Goal: Task Accomplishment & Management: Use online tool/utility

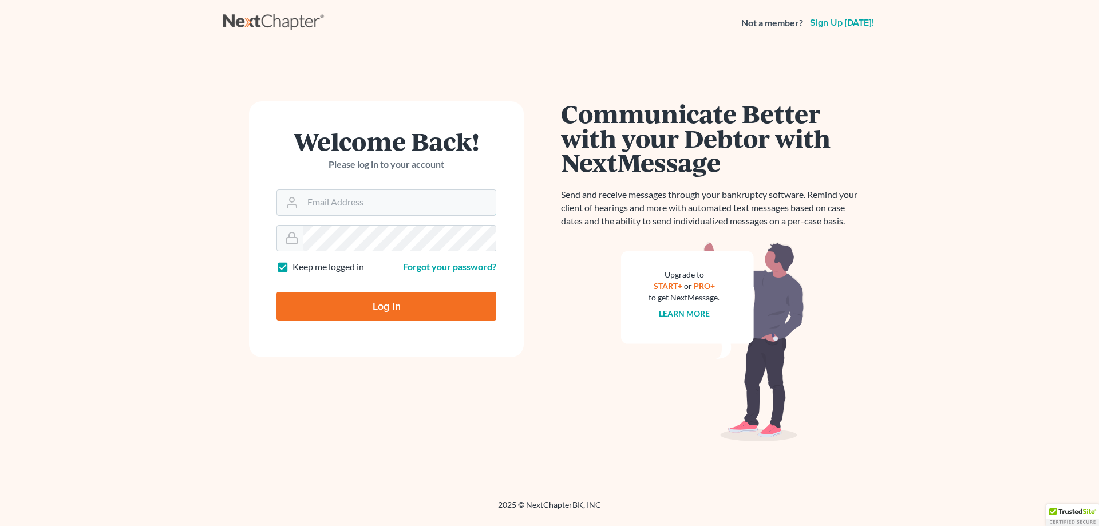
type input "[PERSON_NAME][EMAIL_ADDRESS][DOMAIN_NAME]"
click at [346, 306] on input "Log In" at bounding box center [387, 306] width 220 height 29
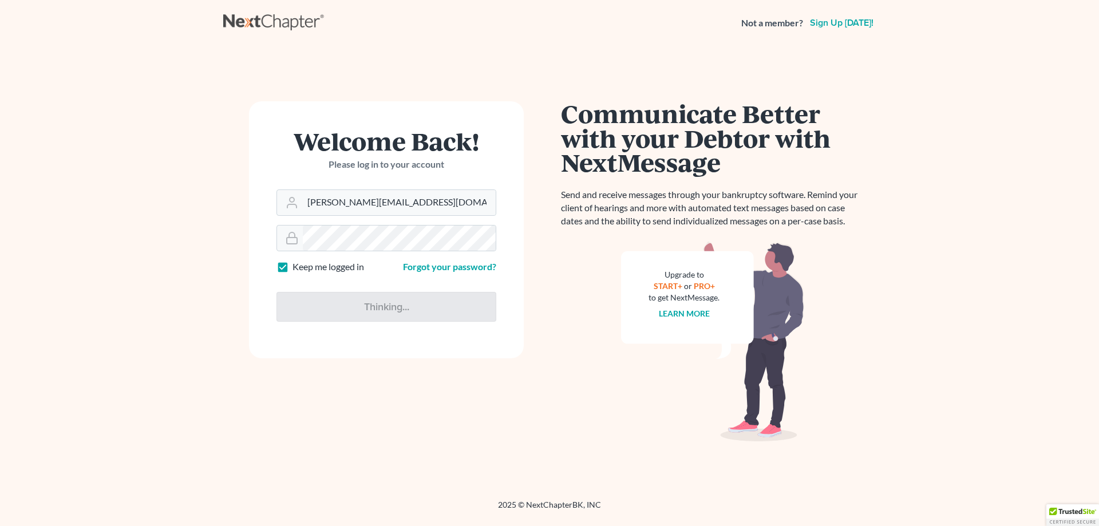
type input "Thinking..."
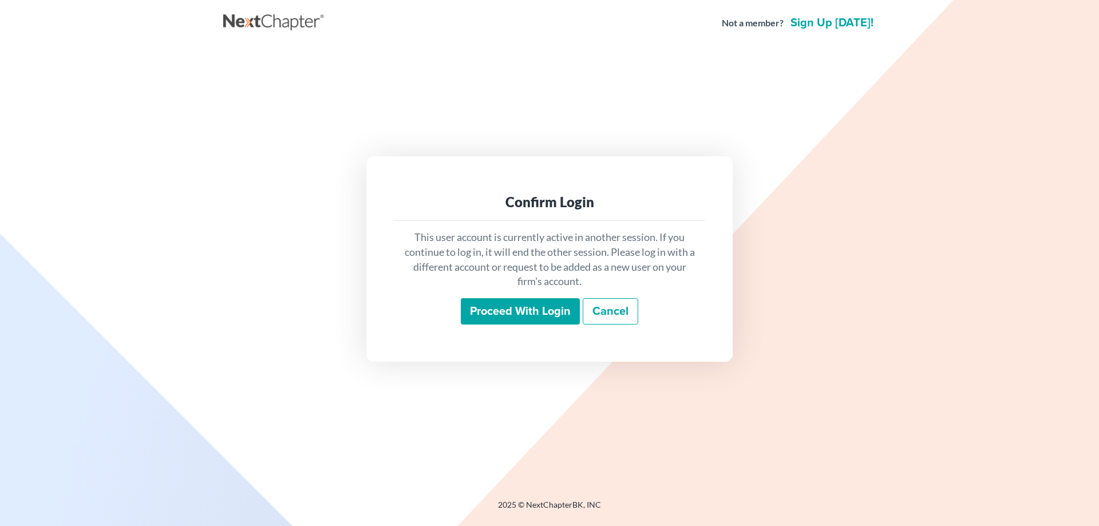
click at [186, 325] on main "Confirm Login This user account is currently active in another session. If you …" at bounding box center [549, 259] width 1099 height 426
click at [618, 315] on link "Cancel" at bounding box center [611, 311] width 56 height 26
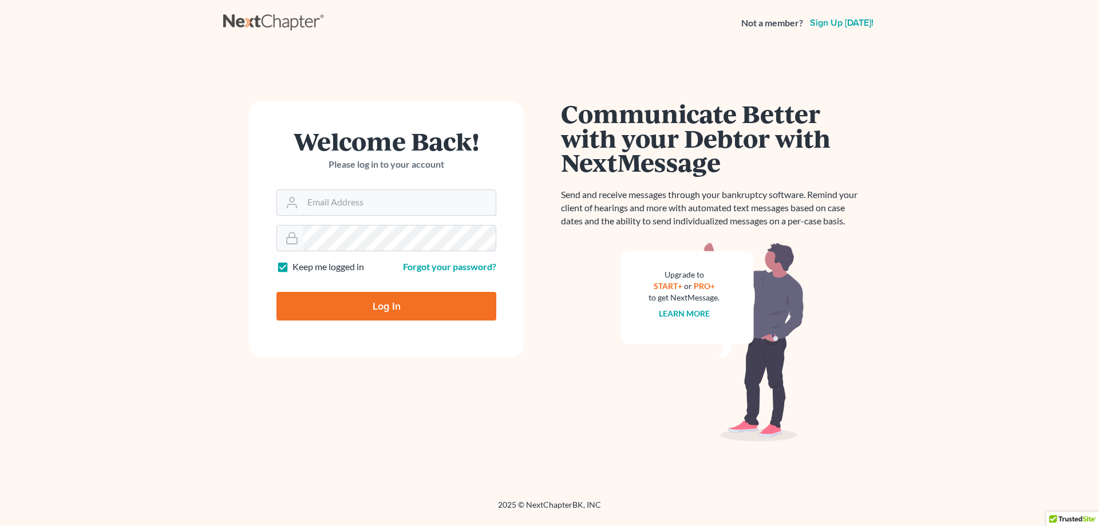
type input "[PERSON_NAME][EMAIL_ADDRESS][DOMAIN_NAME]"
click at [198, 359] on main "Welcome Back! Please log in to your account Email Address [PERSON_NAME][EMAIL_A…" at bounding box center [549, 259] width 1099 height 426
click at [380, 388] on div "Welcome Back! Please log in to your account Email Address shane@hurttlaw.com Pa…" at bounding box center [386, 272] width 326 height 343
click at [372, 304] on input "Log In" at bounding box center [387, 306] width 220 height 29
type input "Thinking..."
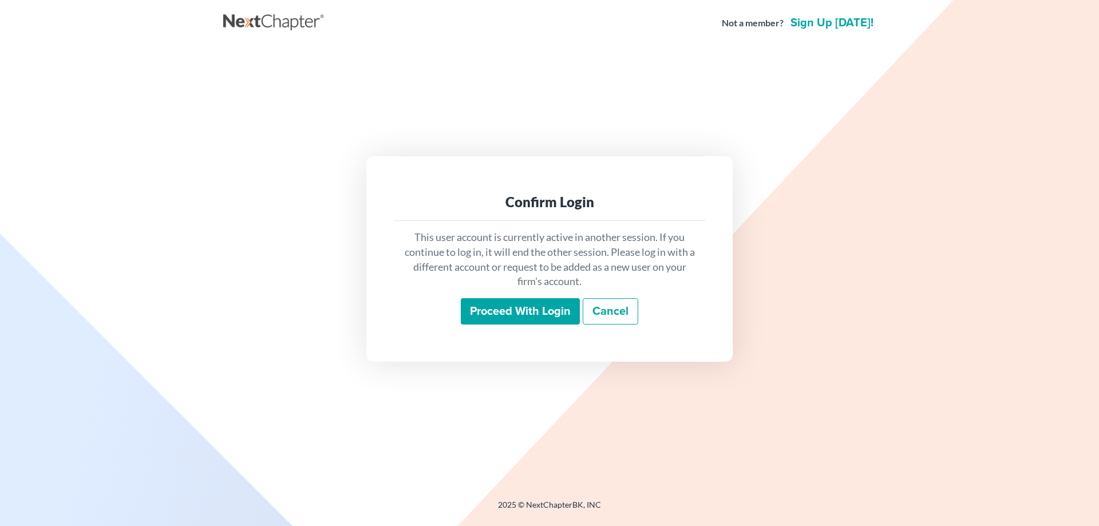
click at [602, 313] on link "Cancel" at bounding box center [611, 311] width 56 height 26
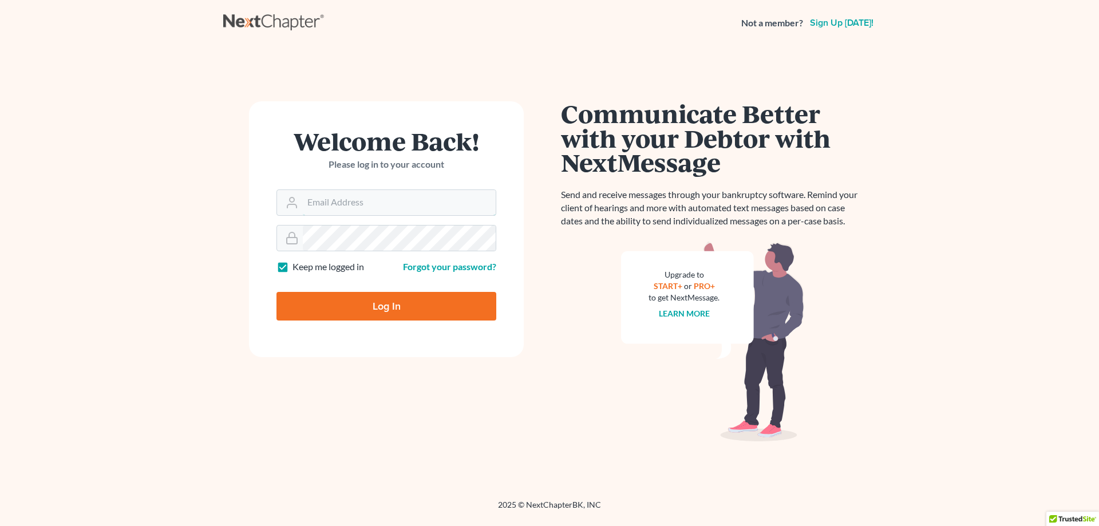
type input "[PERSON_NAME][EMAIL_ADDRESS][DOMAIN_NAME]"
click at [70, 257] on main "Welcome Back! Please log in to your account Email Address shane@hurttlaw.com Pa…" at bounding box center [549, 259] width 1099 height 426
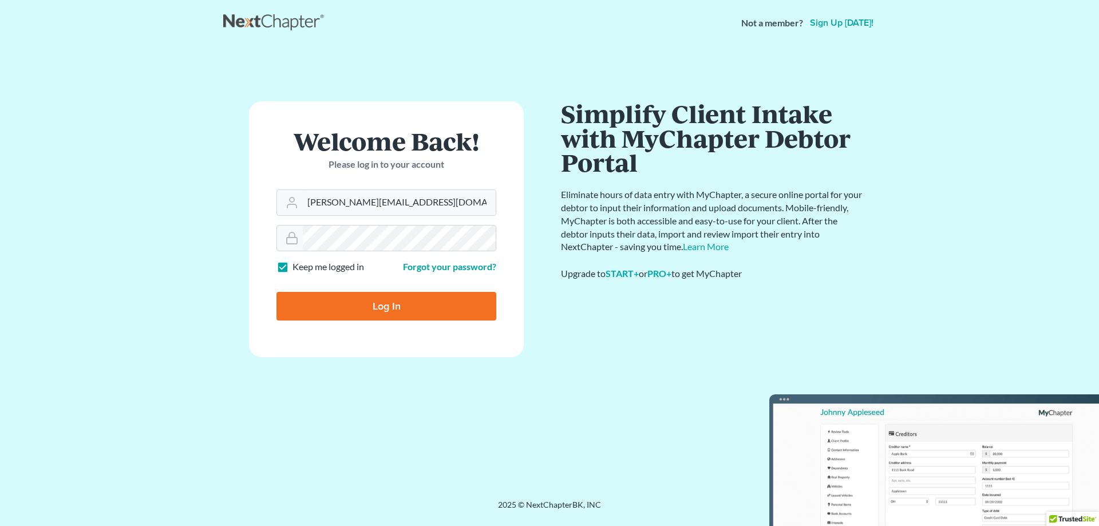
click at [361, 309] on input "Log In" at bounding box center [387, 306] width 220 height 29
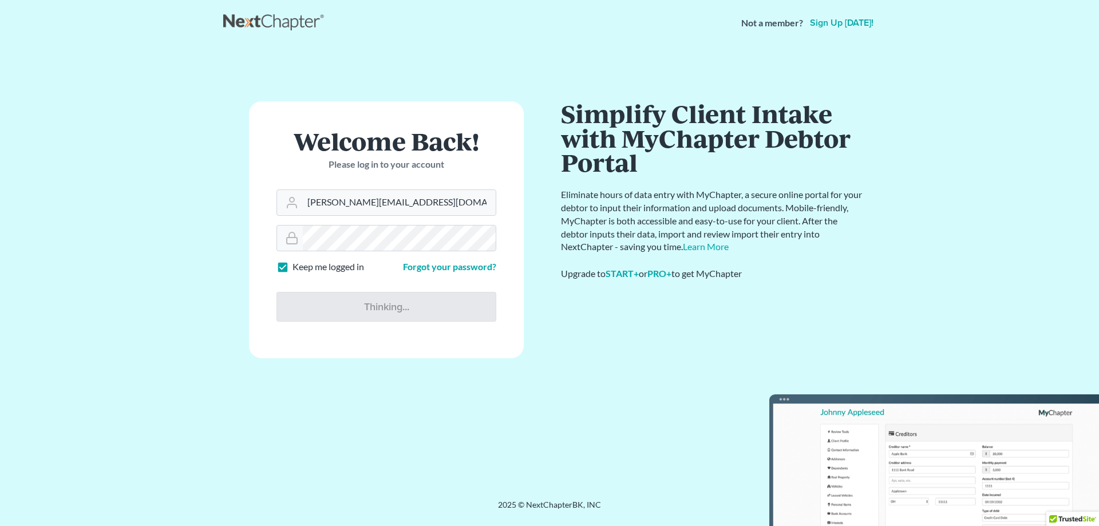
type input "Thinking..."
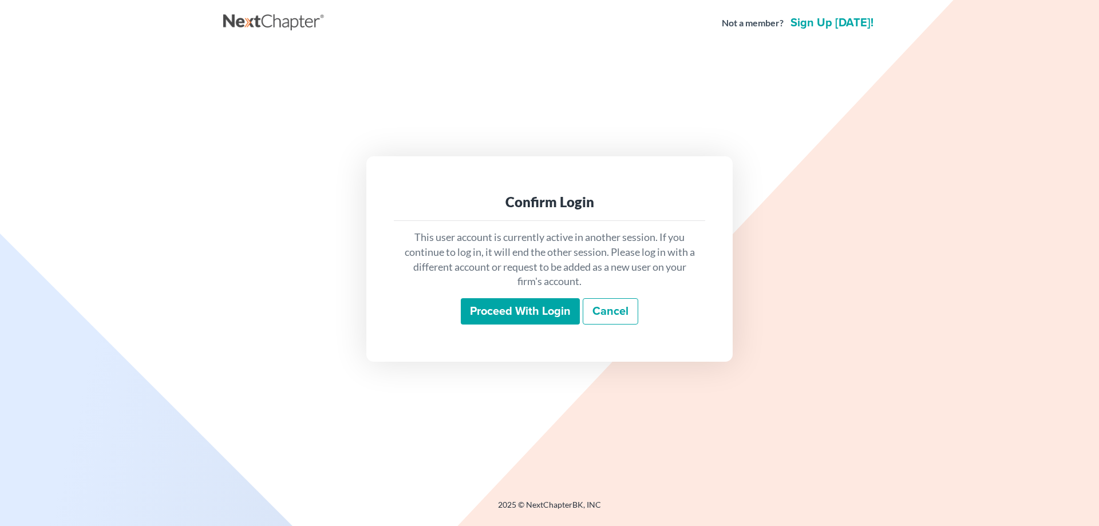
click at [516, 308] on input "Proceed with login" at bounding box center [520, 311] width 119 height 26
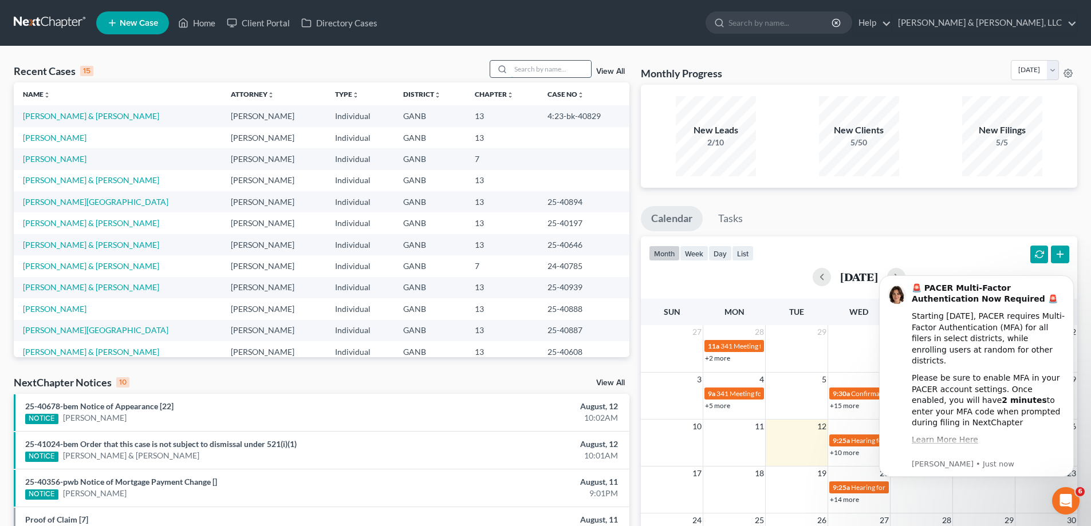
click at [522, 70] on input "search" at bounding box center [551, 69] width 80 height 17
type input "[PERSON_NAME]"
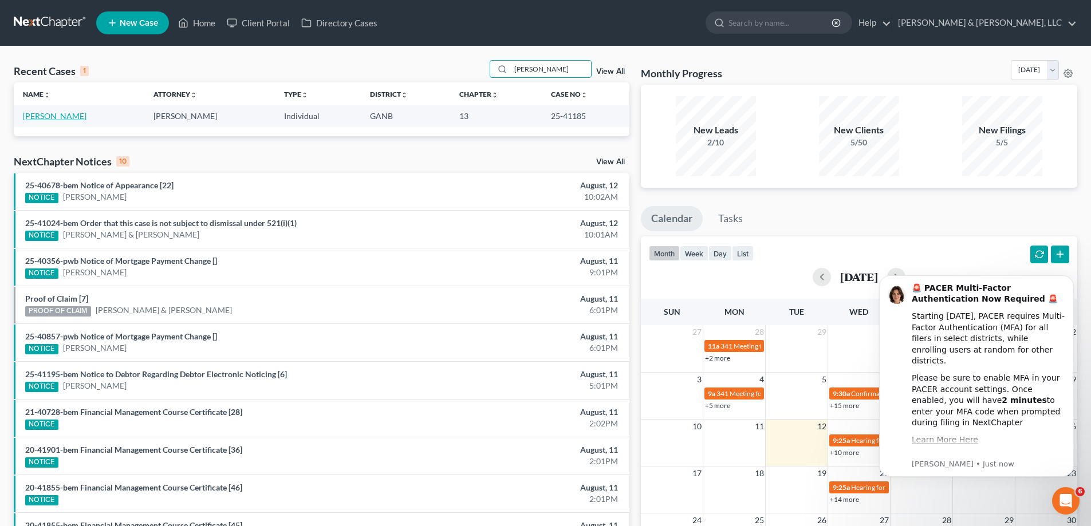
click at [49, 113] on link "[PERSON_NAME]" at bounding box center [55, 116] width 64 height 10
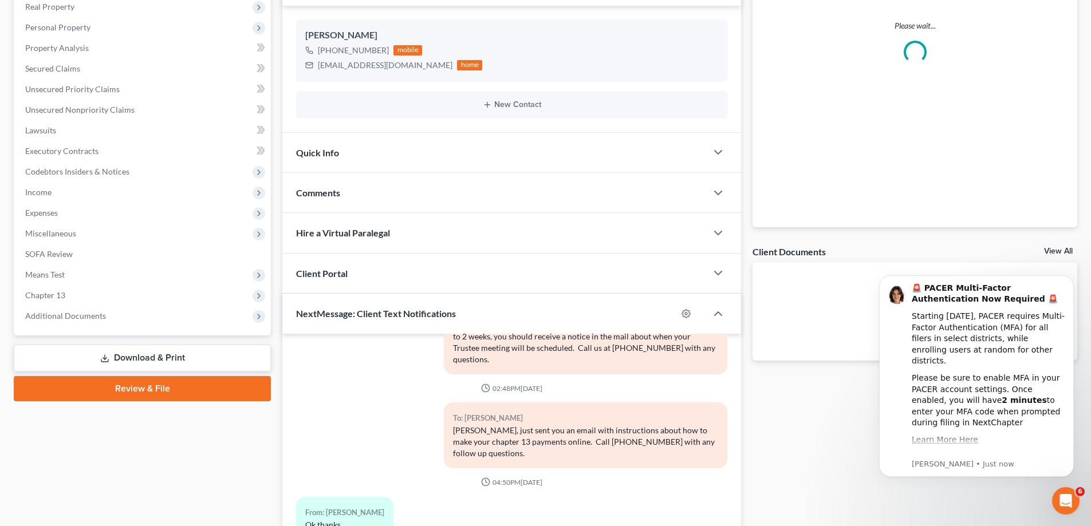
scroll to position [177, 0]
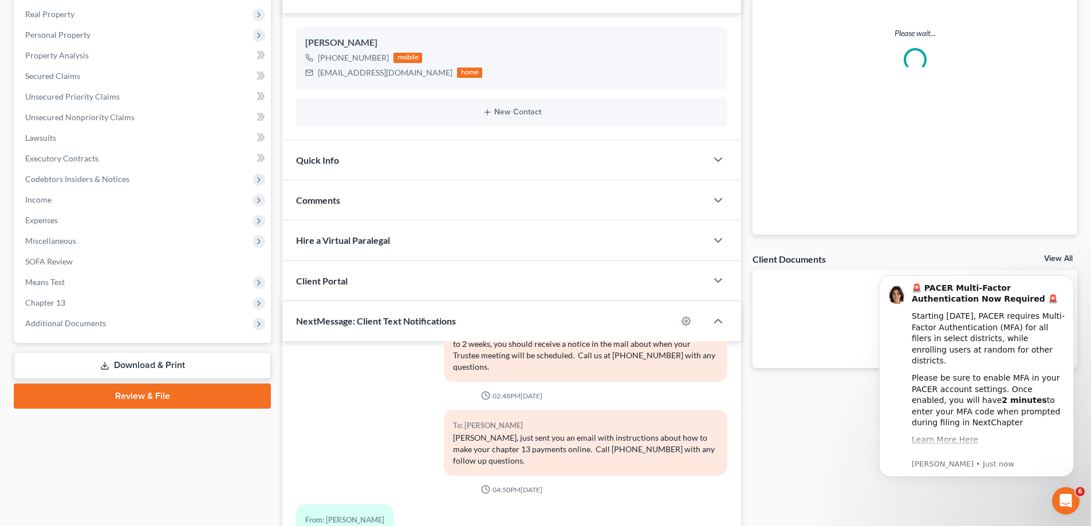
click at [133, 365] on link "Download & Print" at bounding box center [142, 365] width 257 height 27
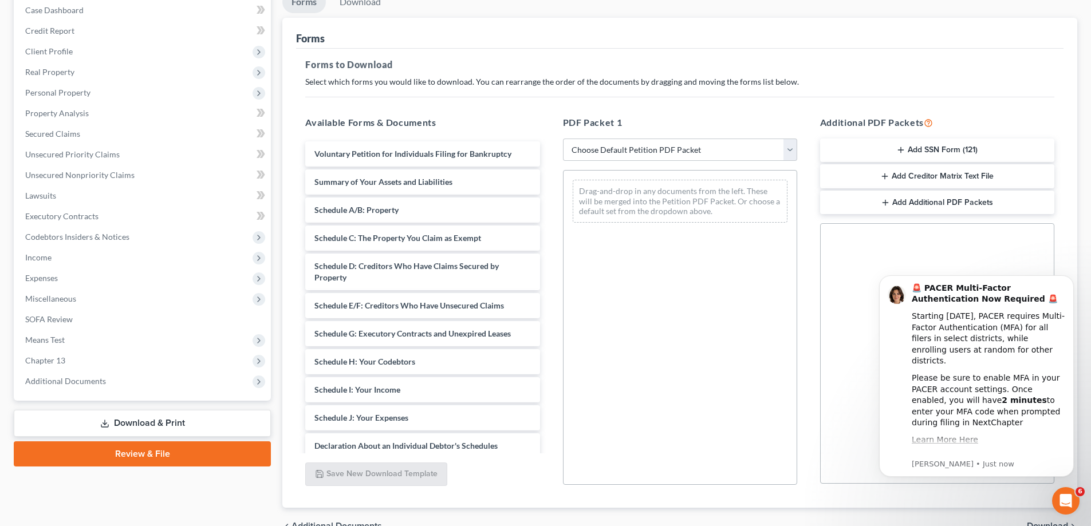
scroll to position [129, 0]
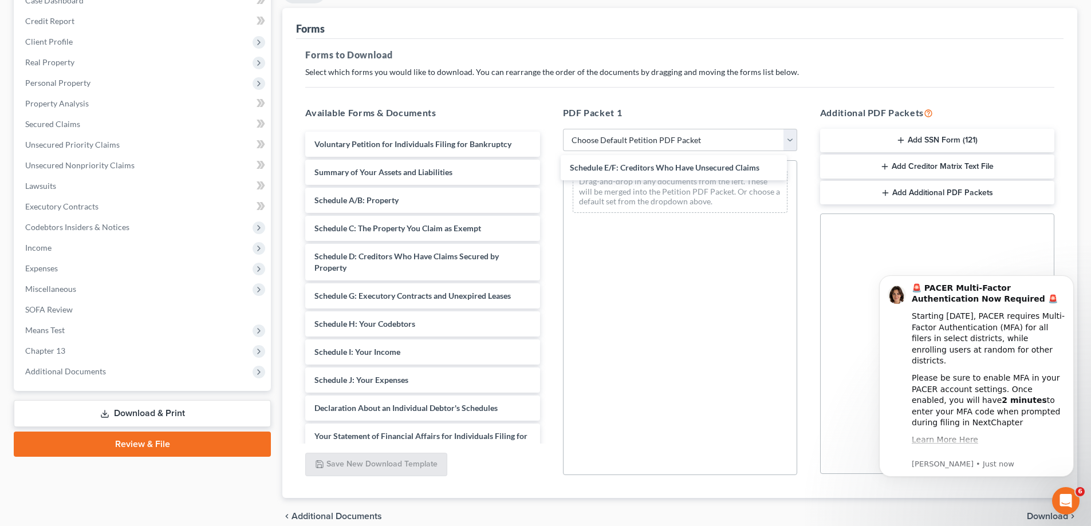
drag, startPoint x: 354, startPoint y: 298, endPoint x: 610, endPoint y: 176, distance: 283.0
click at [549, 170] on div "Schedule E/F: Creditors Who Have Unsecured Claims Voluntary Petition for Indivi…" at bounding box center [422, 372] width 253 height 480
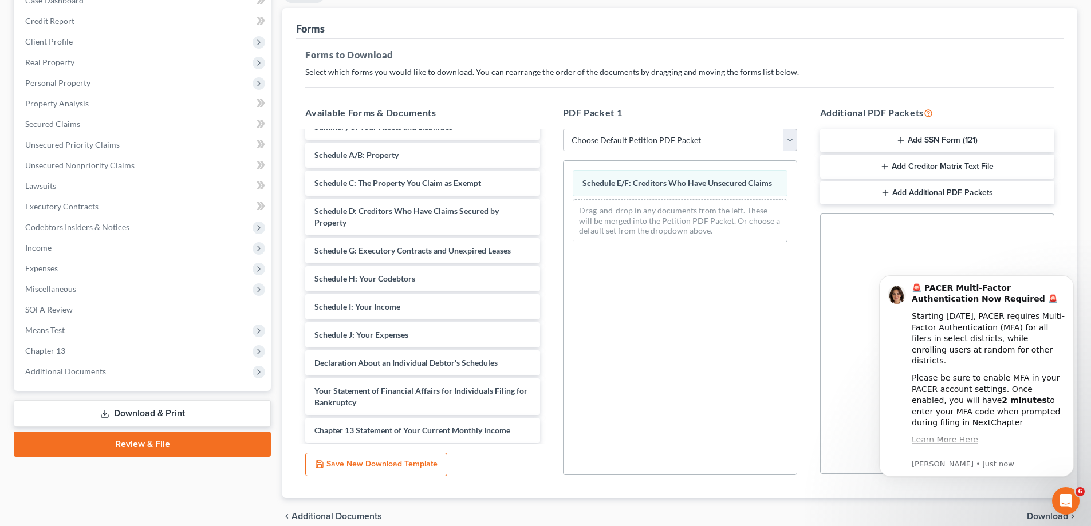
scroll to position [0, 0]
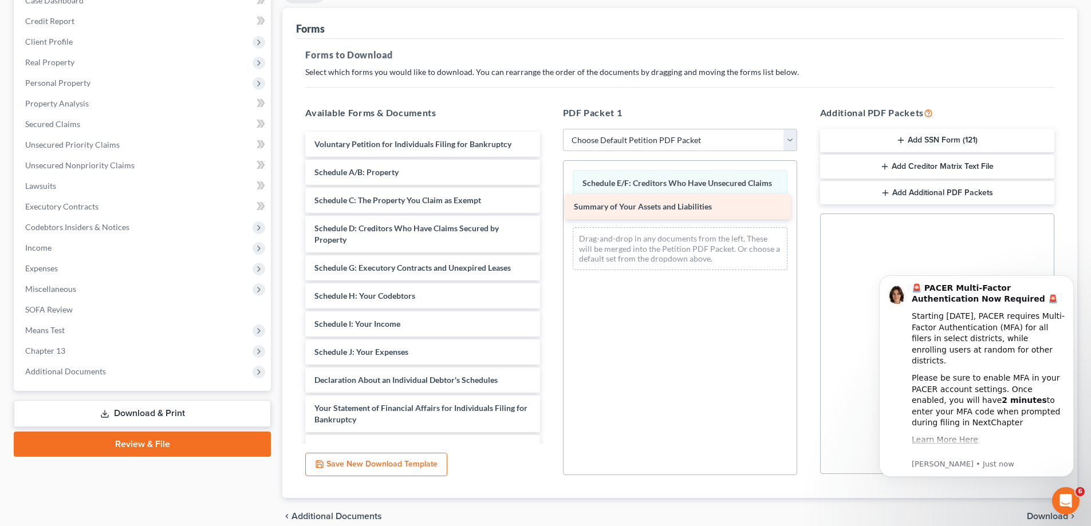
drag, startPoint x: 356, startPoint y: 171, endPoint x: 615, endPoint y: 211, distance: 261.9
click at [549, 208] on div "Summary of Your Assets and Liabilities Voluntary Petition for Individuals Filin…" at bounding box center [422, 358] width 253 height 452
drag, startPoint x: 1089, startPoint y: 183, endPoint x: 1096, endPoint y: 289, distance: 106.7
click at [1091, 298] on html "Home New Case Client Portal Directory Cases [PERSON_NAME] & [PERSON_NAME], LLC …" at bounding box center [545, 224] width 1091 height 707
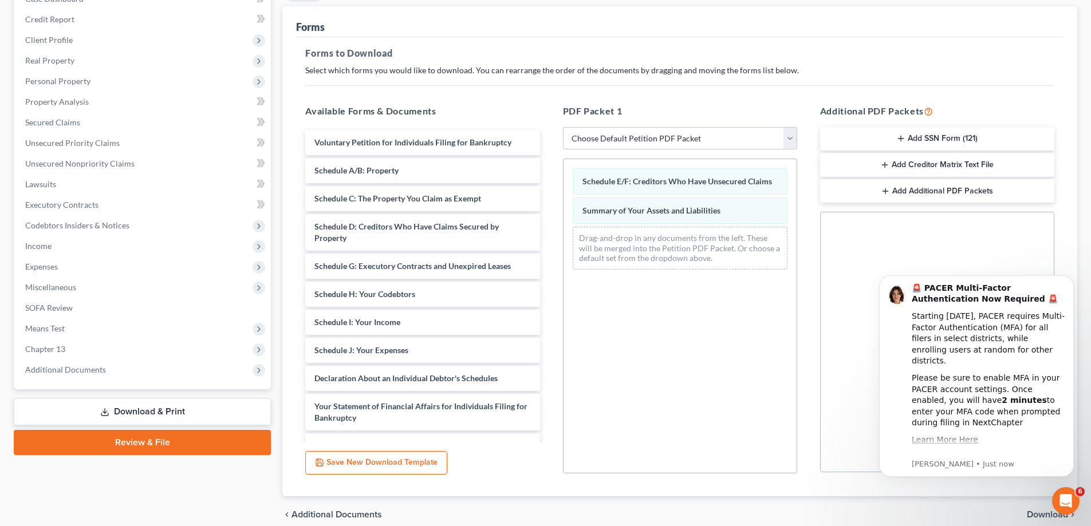
scroll to position [100, 0]
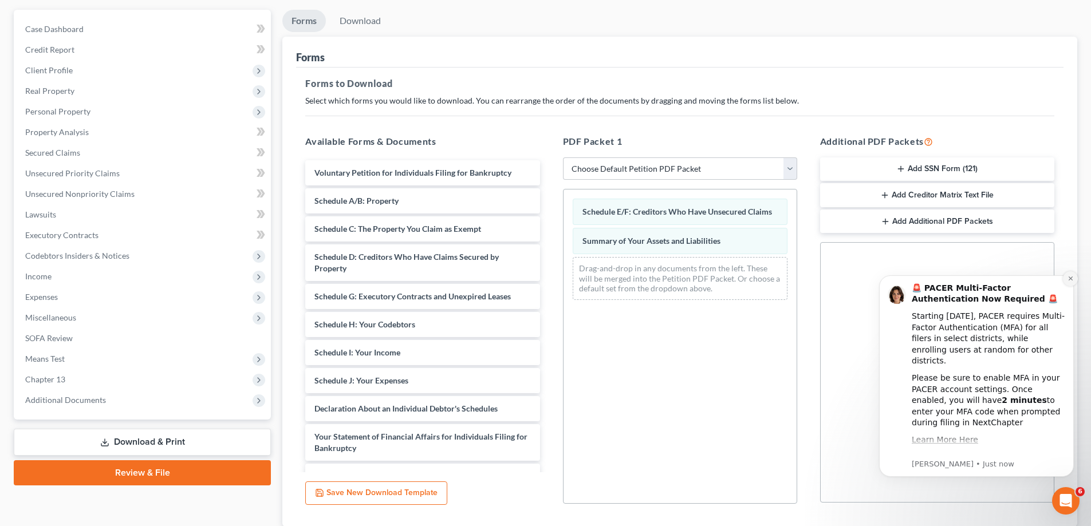
click at [1068, 276] on button "Dismiss notification" at bounding box center [1070, 278] width 15 height 15
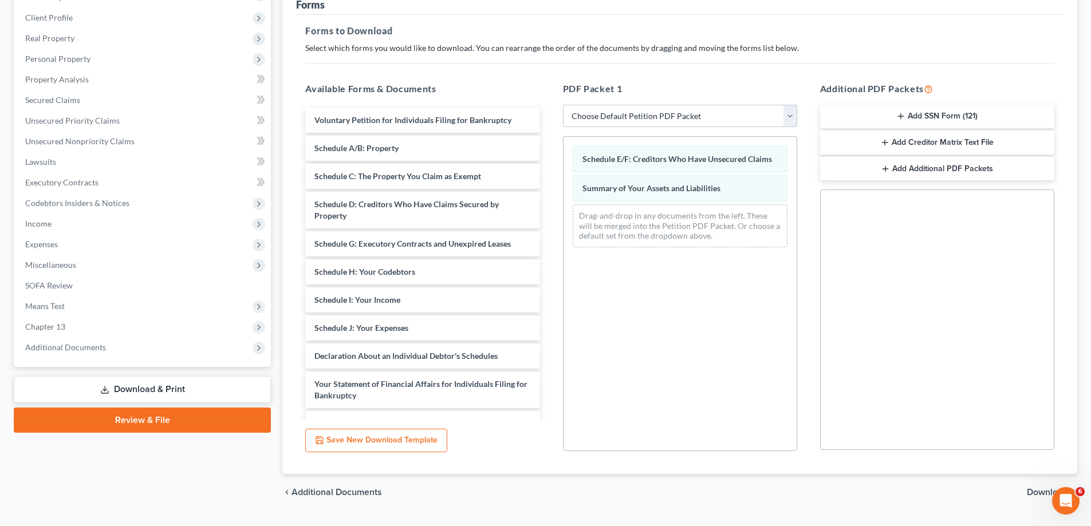
scroll to position [181, 0]
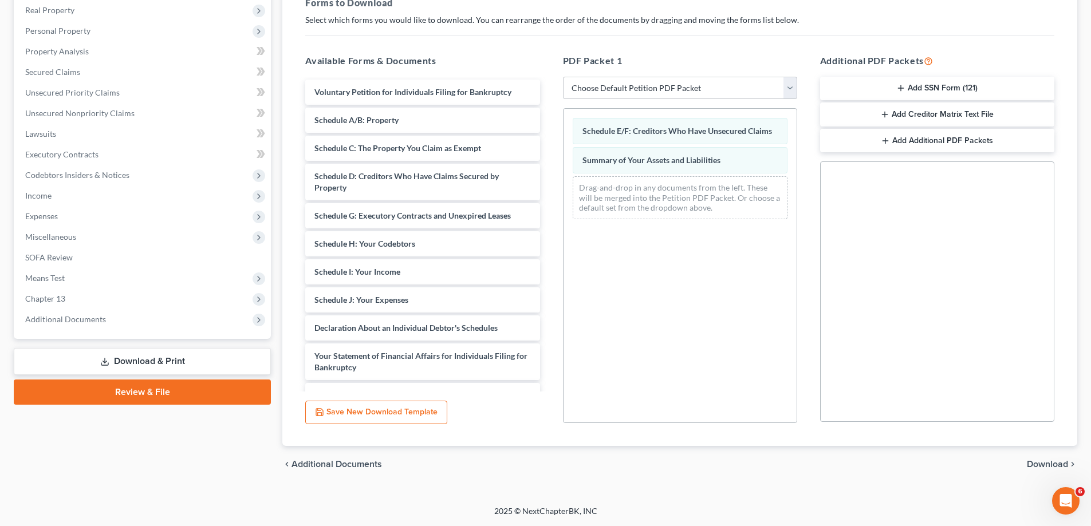
click at [1053, 463] on span "Download" at bounding box center [1047, 464] width 41 height 9
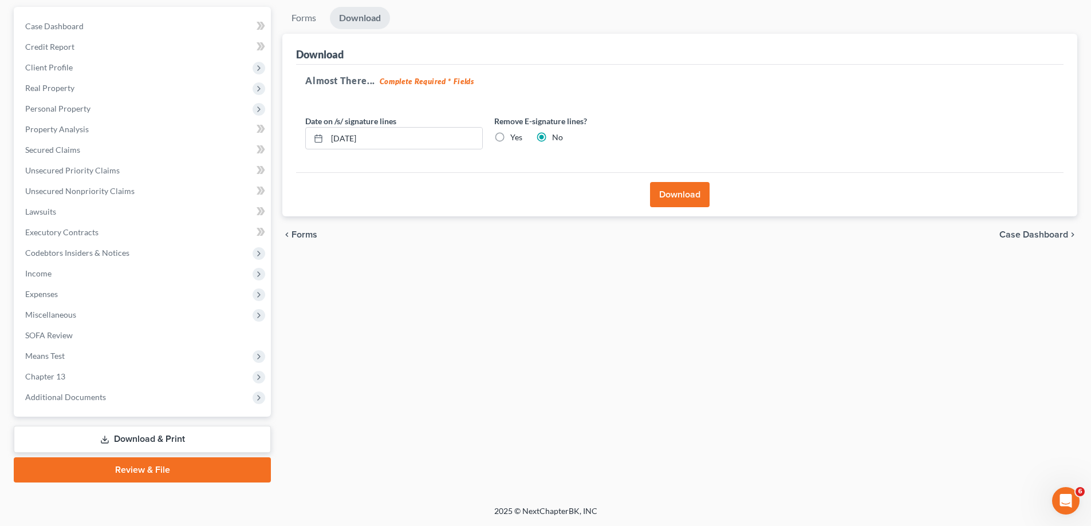
scroll to position [103, 0]
click at [680, 200] on button "Download" at bounding box center [680, 194] width 60 height 25
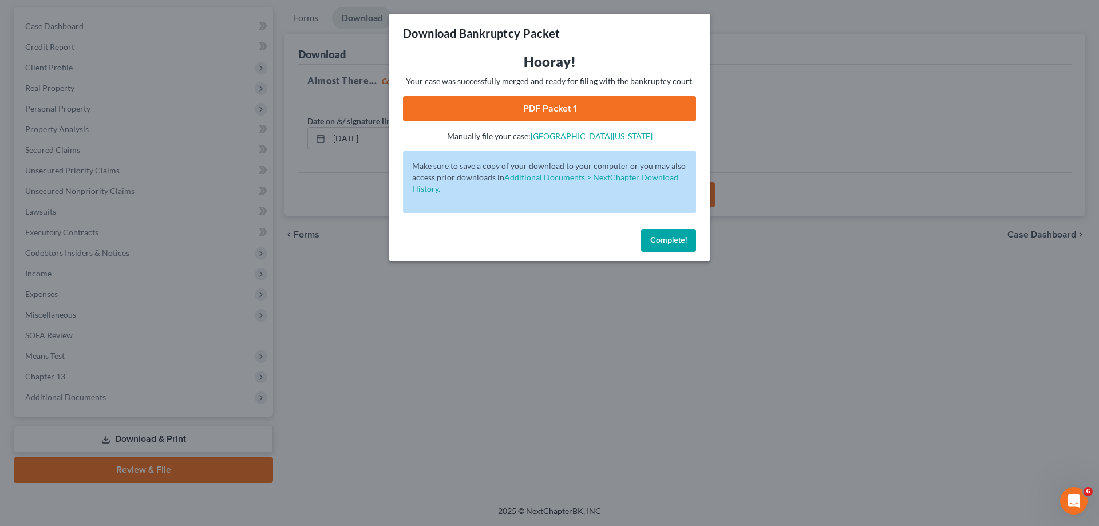
click at [574, 106] on link "PDF Packet 1" at bounding box center [549, 108] width 293 height 25
drag, startPoint x: 675, startPoint y: 240, endPoint x: 665, endPoint y: 235, distance: 11.5
click at [672, 237] on span "Complete!" at bounding box center [668, 240] width 37 height 10
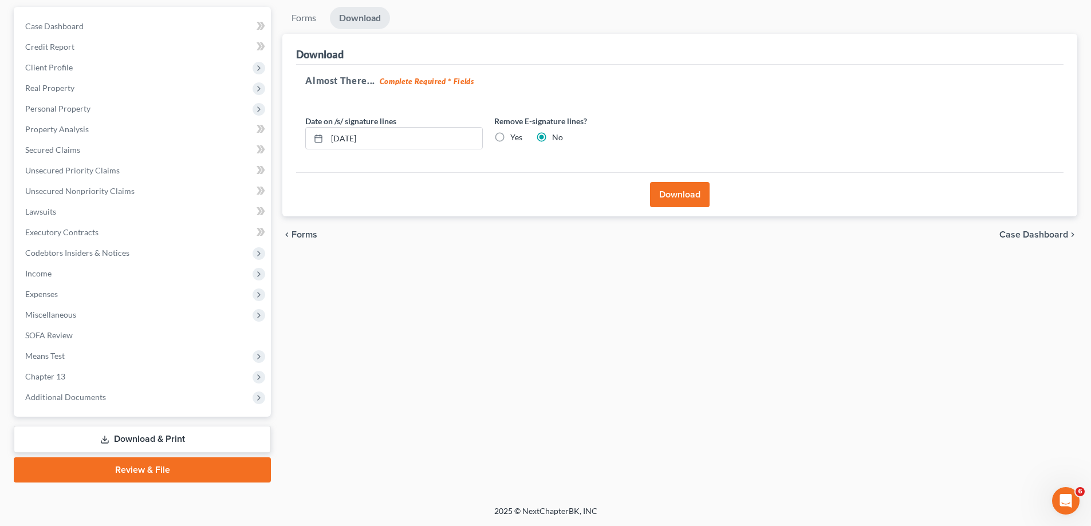
drag, startPoint x: 513, startPoint y: 382, endPoint x: 483, endPoint y: 376, distance: 30.9
click at [507, 380] on div "Forms Download Forms Forms to Download Select which forms you would like to dow…" at bounding box center [680, 245] width 806 height 476
click at [129, 443] on link "Download & Print" at bounding box center [142, 439] width 257 height 27
click at [56, 397] on span "Additional Documents" at bounding box center [65, 397] width 81 height 10
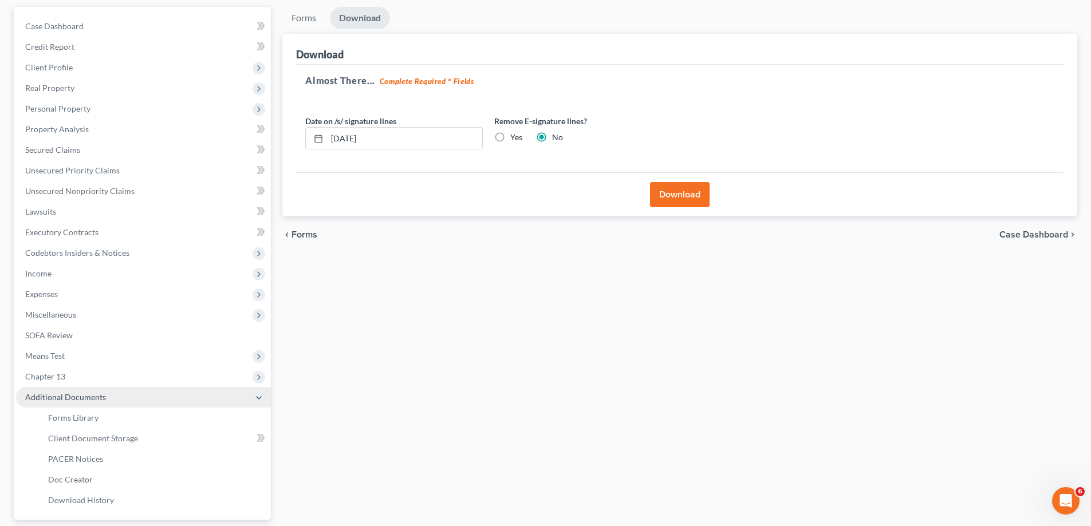
click at [255, 396] on icon at bounding box center [258, 397] width 9 height 9
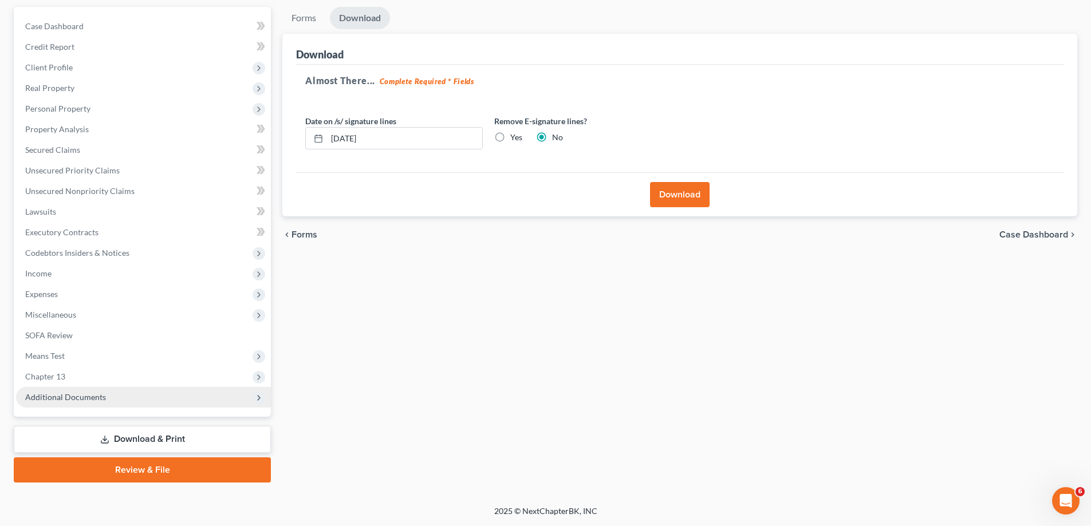
click at [624, 366] on div "Forms Download Forms Forms to Download Select which forms you would like to dow…" at bounding box center [680, 245] width 806 height 476
click at [136, 440] on link "Download & Print" at bounding box center [142, 439] width 257 height 27
click at [904, 247] on div "chevron_left Forms Case Dashboard chevron_right" at bounding box center [679, 234] width 795 height 37
click at [686, 194] on button "Download" at bounding box center [680, 194] width 60 height 25
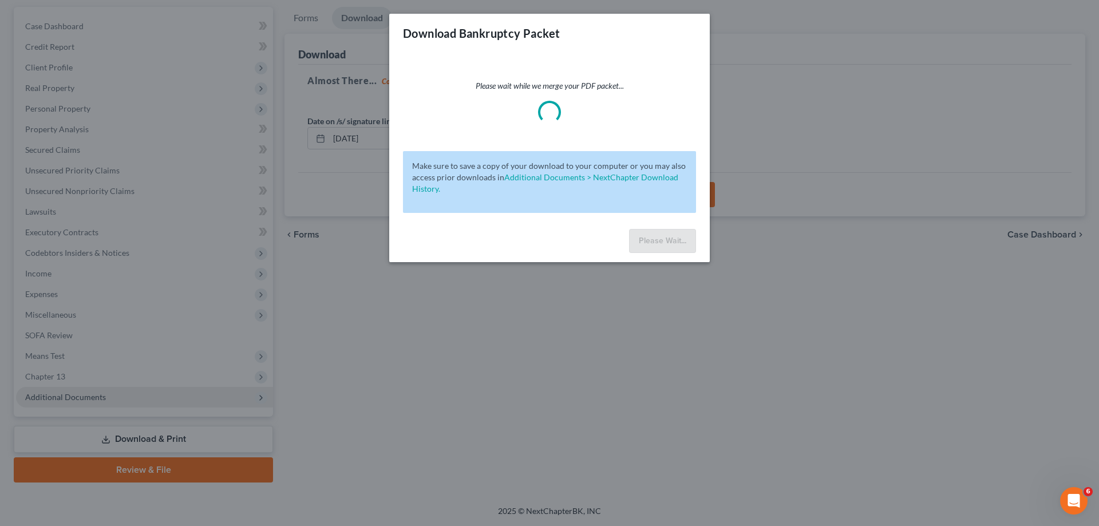
click at [611, 328] on div "Download Bankruptcy Packet Please wait while we merge your PDF packet... Make s…" at bounding box center [549, 263] width 1099 height 526
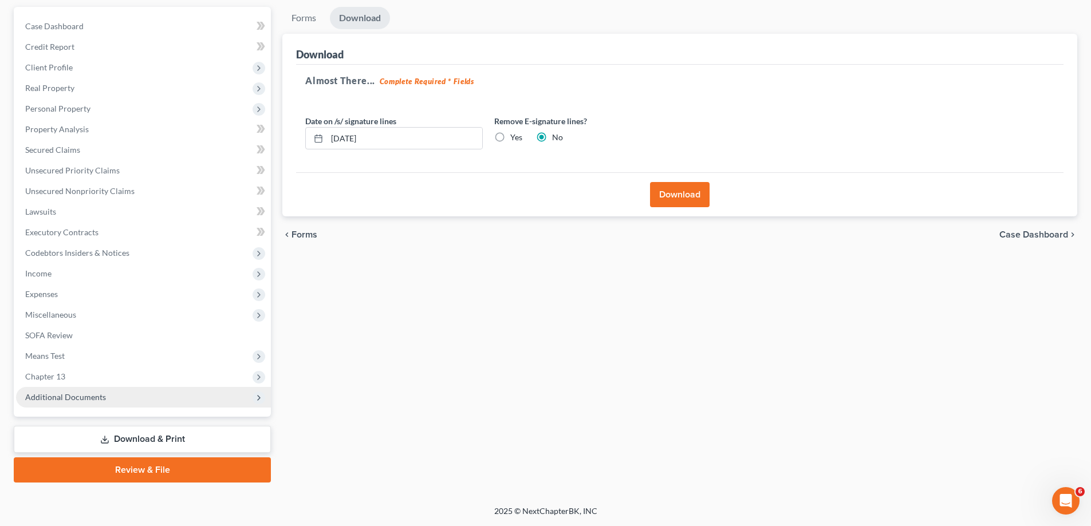
click at [1025, 234] on span "Case Dashboard" at bounding box center [1033, 234] width 69 height 9
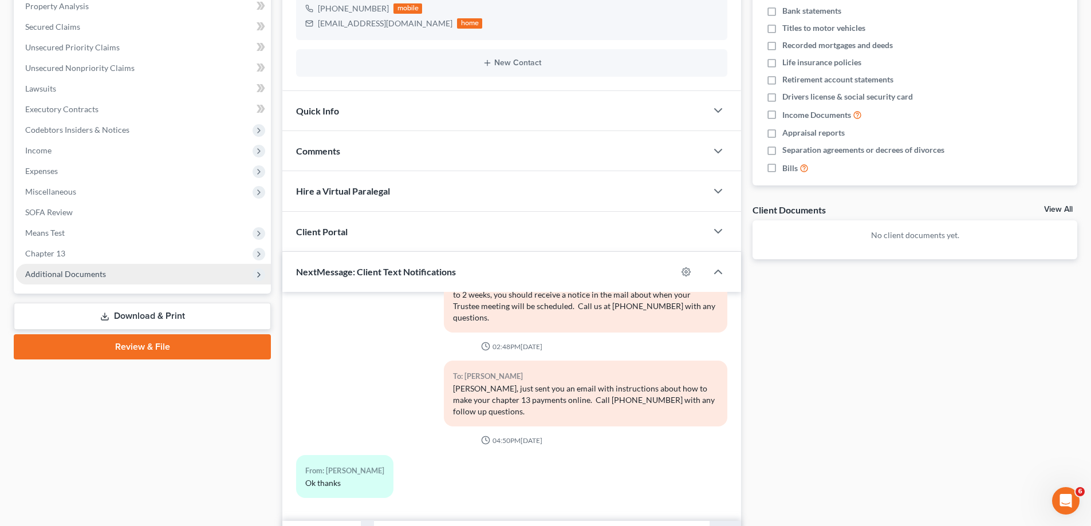
scroll to position [232, 0]
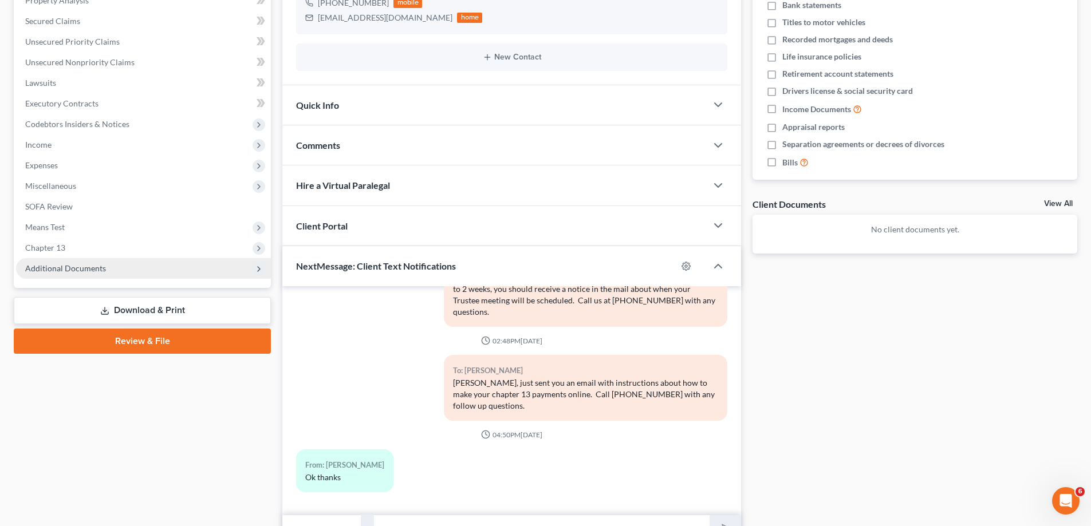
click at [112, 309] on link "Download & Print" at bounding box center [142, 310] width 257 height 27
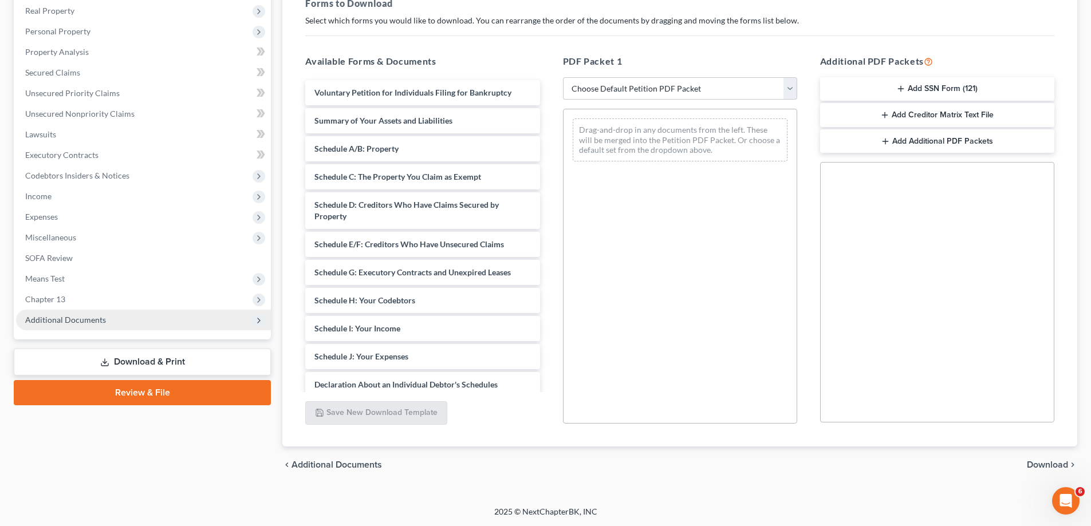
scroll to position [181, 0]
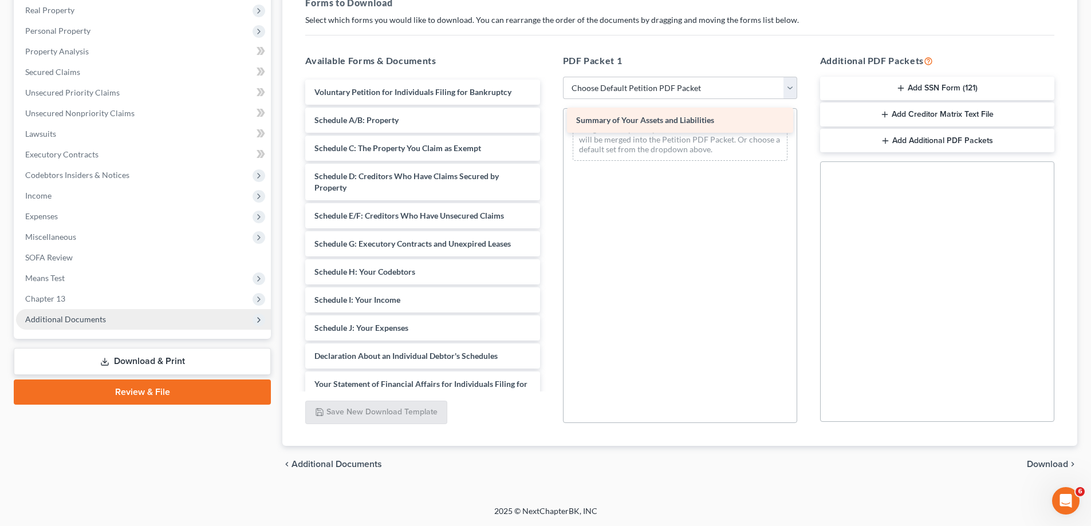
drag, startPoint x: 370, startPoint y: 119, endPoint x: 632, endPoint y: 119, distance: 261.7
click at [549, 119] on div "Summary of Your Assets and Liabilities Voluntary Petition for Individuals Filin…" at bounding box center [422, 320] width 253 height 480
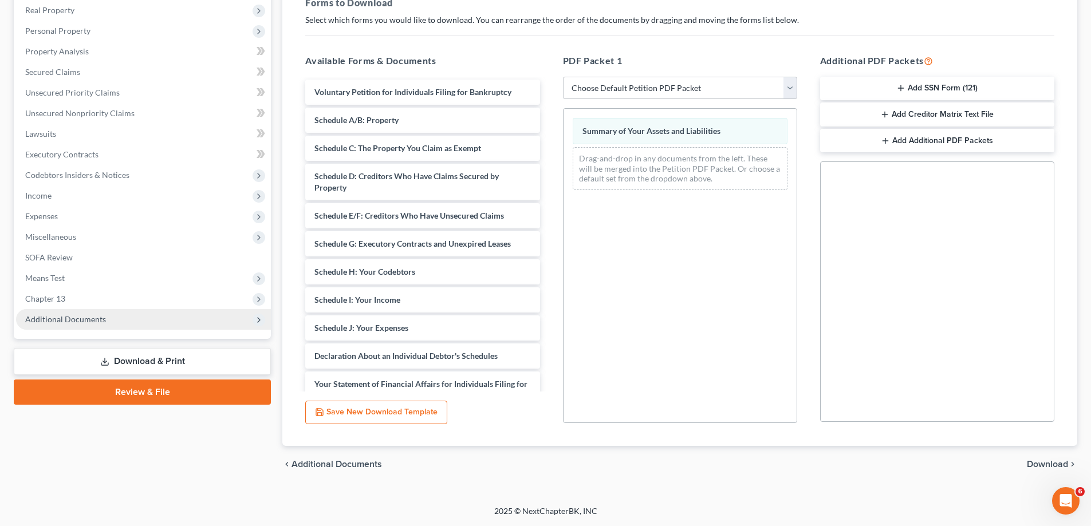
click at [1042, 457] on div "chevron_left Additional Documents Download chevron_right" at bounding box center [679, 464] width 795 height 37
click at [1038, 461] on span "Download" at bounding box center [1047, 464] width 41 height 9
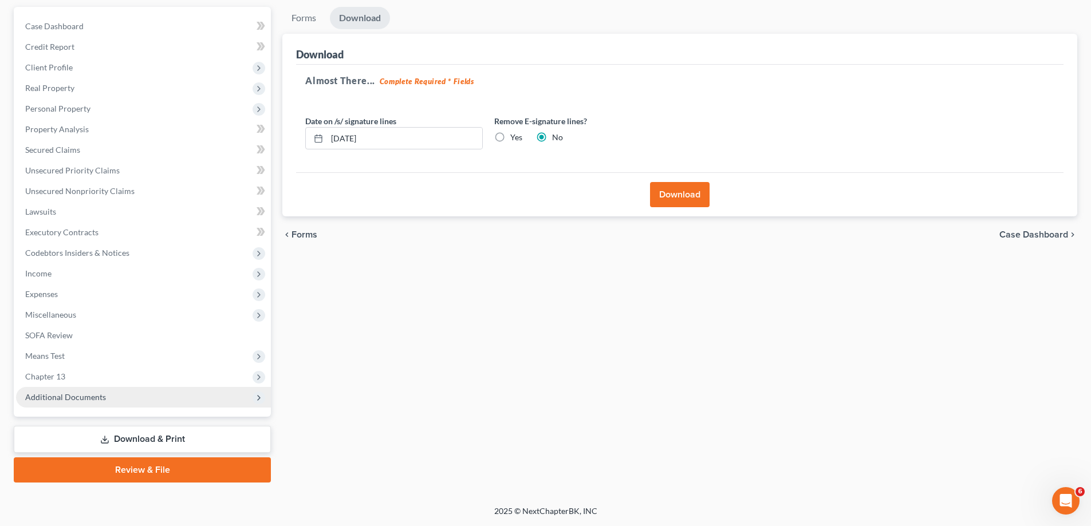
scroll to position [103, 0]
drag, startPoint x: 683, startPoint y: 190, endPoint x: 661, endPoint y: 183, distance: 22.7
click at [681, 189] on button "Download" at bounding box center [680, 194] width 60 height 25
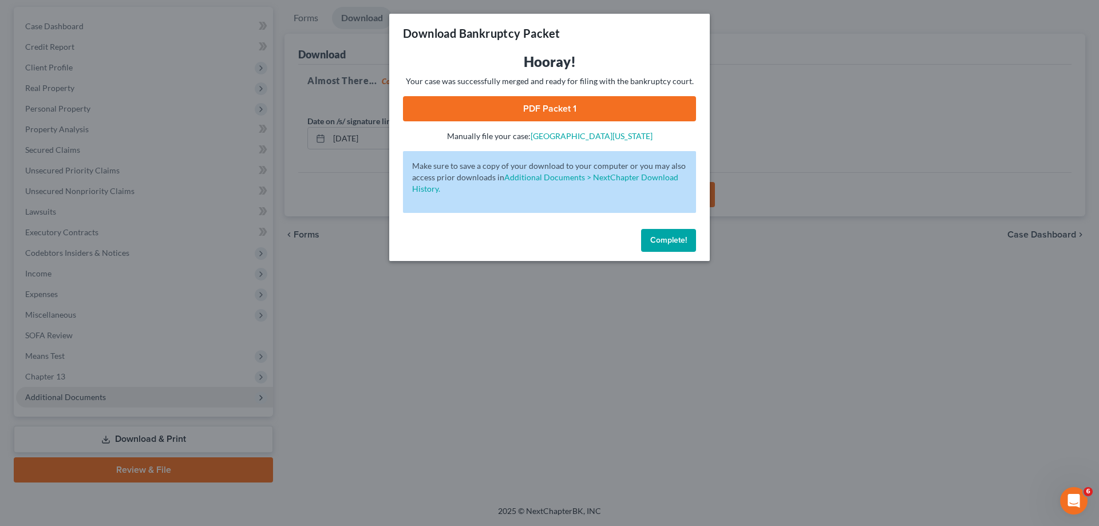
click at [538, 110] on link "PDF Packet 1" at bounding box center [549, 108] width 293 height 25
click at [670, 238] on span "Complete!" at bounding box center [668, 240] width 37 height 10
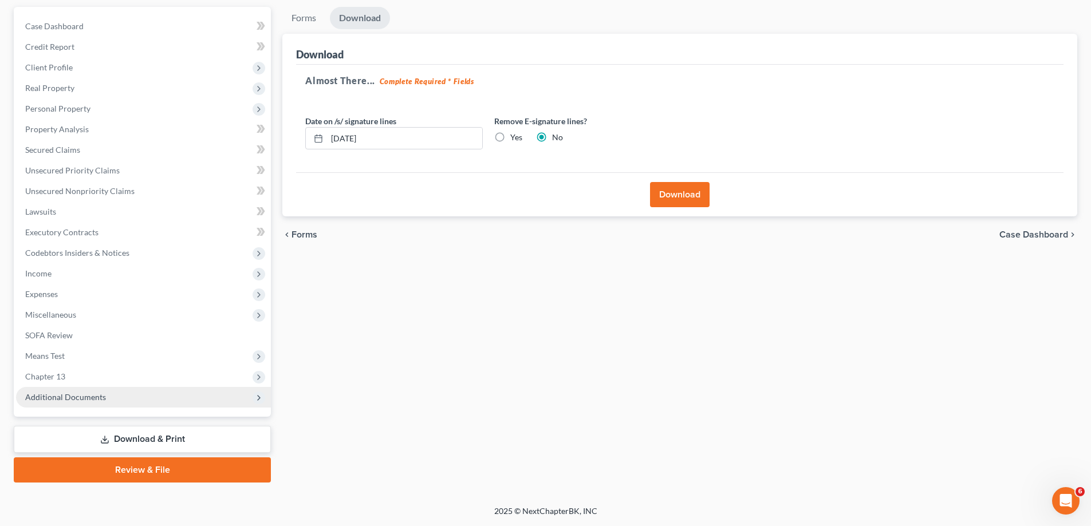
click at [483, 424] on div "Forms Download Forms Forms to Download Select which forms you would like to dow…" at bounding box center [680, 245] width 806 height 476
click at [597, 451] on div "Forms Download Forms Forms to Download Select which forms you would like to dow…" at bounding box center [680, 245] width 806 height 476
click at [1021, 231] on span "Case Dashboard" at bounding box center [1033, 234] width 69 height 9
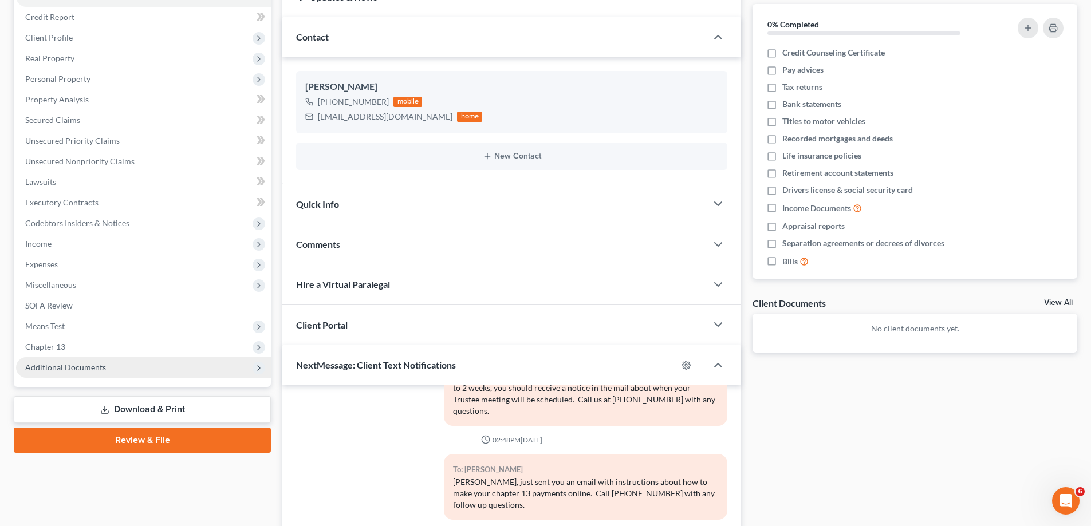
scroll to position [150, 0]
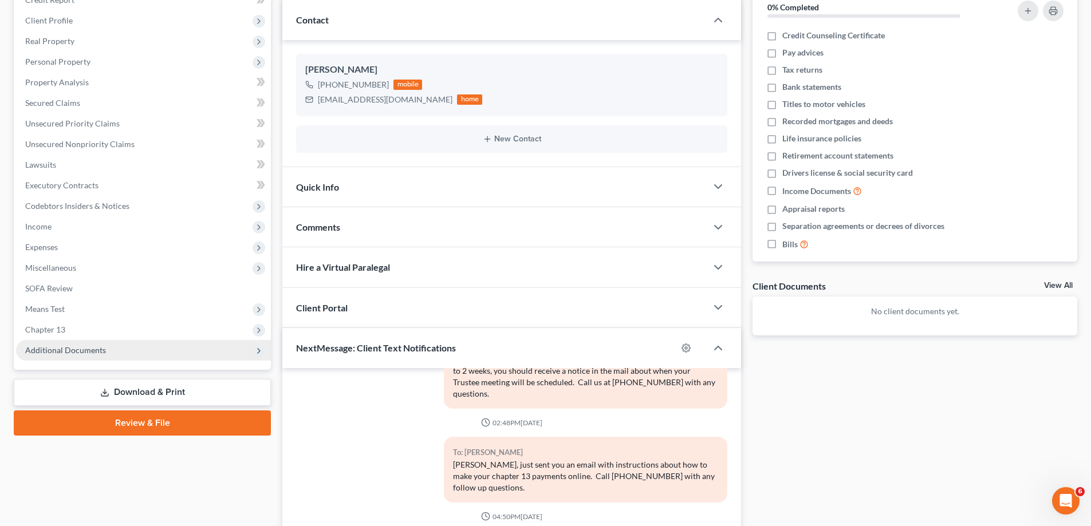
click at [145, 389] on link "Download & Print" at bounding box center [142, 392] width 257 height 27
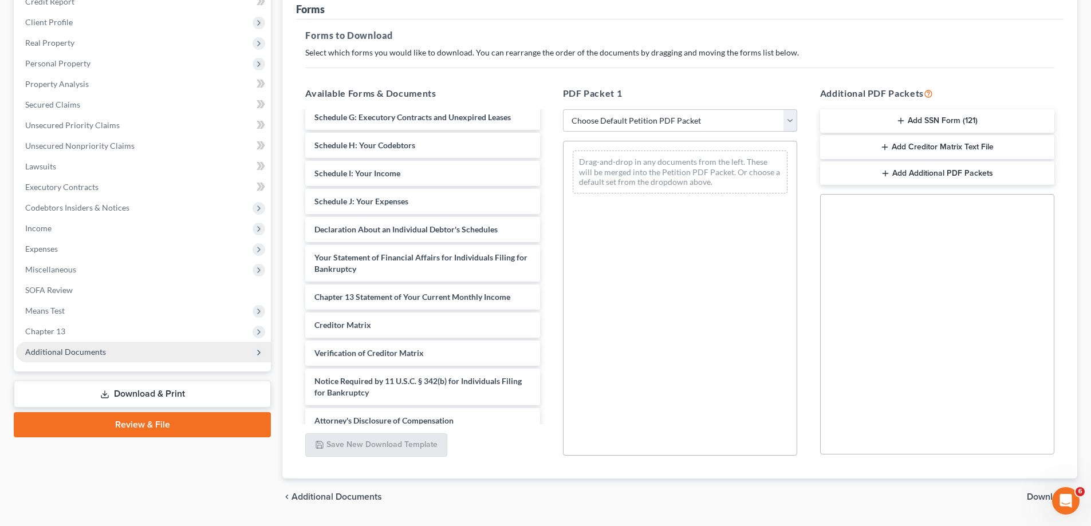
scroll to position [199, 0]
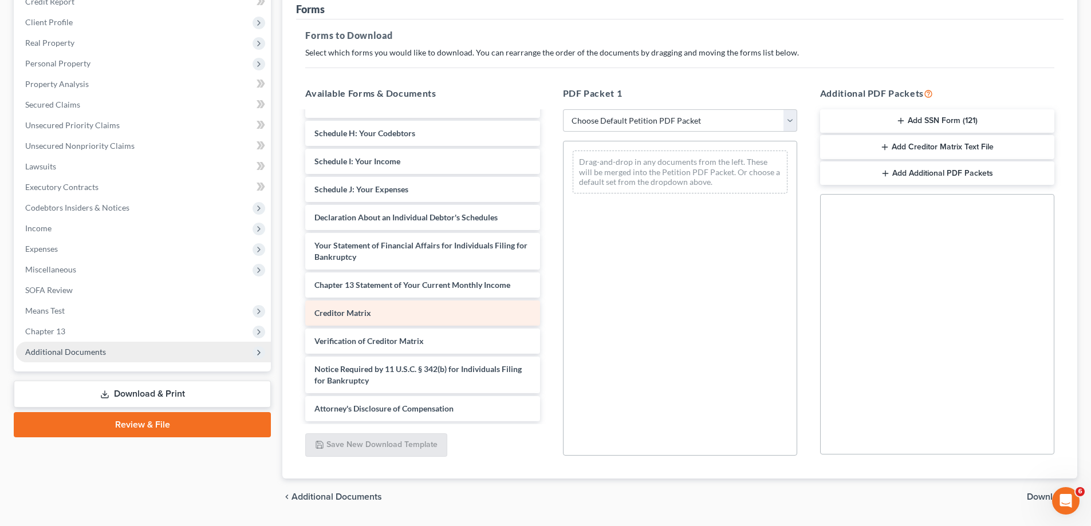
click at [327, 311] on span "Creditor Matrix" at bounding box center [342, 313] width 57 height 10
click at [336, 311] on span "Creditor Matrix" at bounding box center [342, 313] width 57 height 10
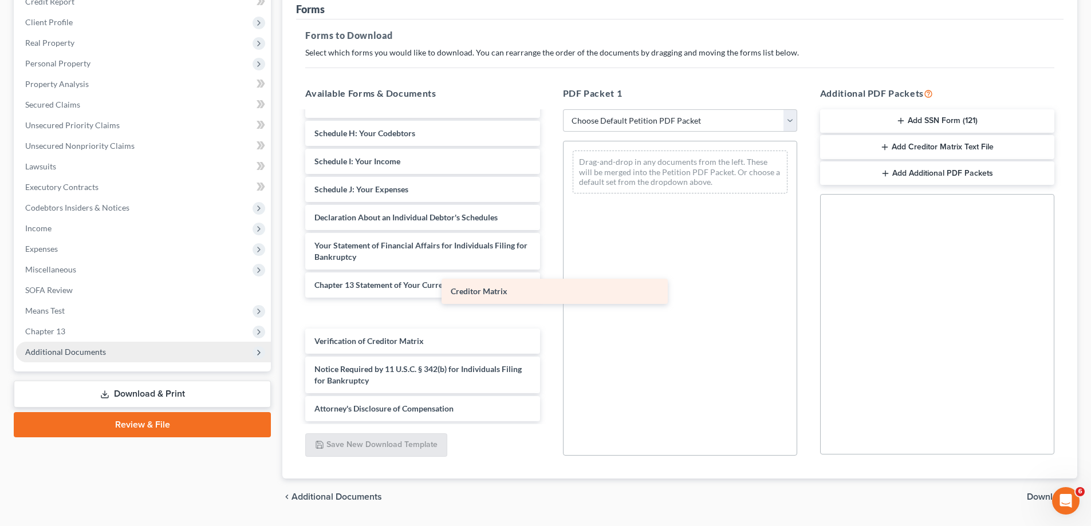
scroll to position [171, 0]
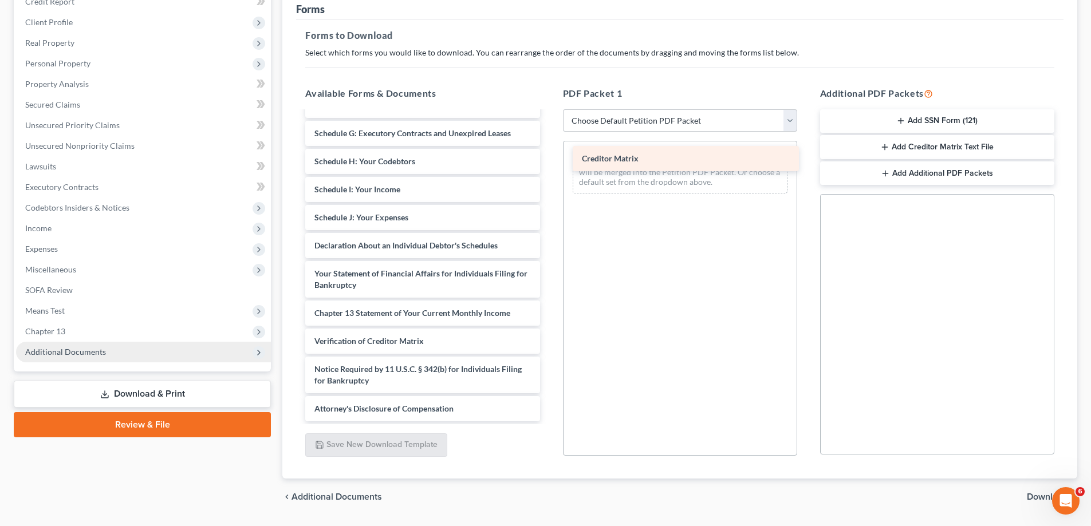
drag, startPoint x: 336, startPoint y: 312, endPoint x: 603, endPoint y: 157, distance: 308.9
click at [549, 157] on div "Creditor Matrix Voluntary Petition for Individuals Filing for Bankruptcy Summar…" at bounding box center [422, 181] width 253 height 480
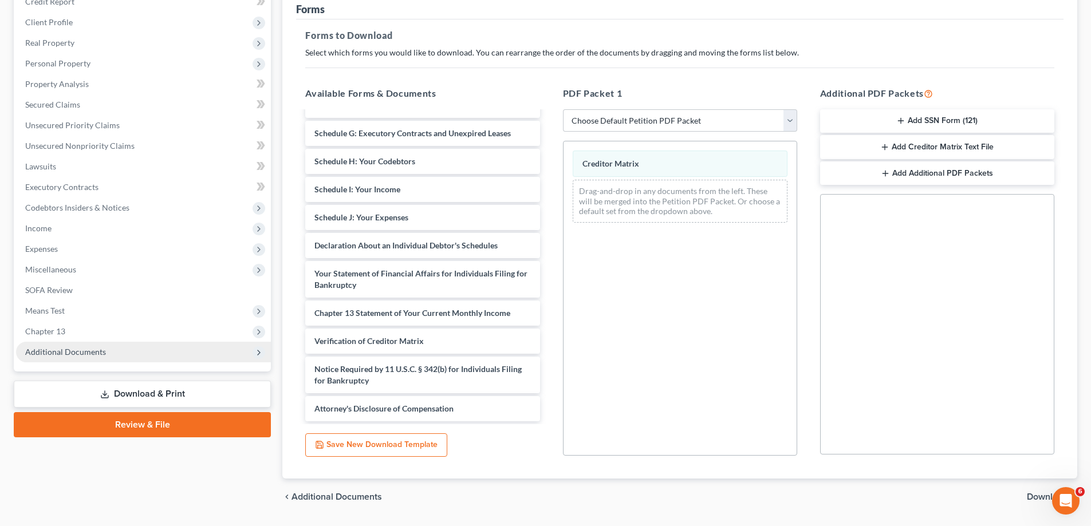
click at [1040, 494] on span "Download" at bounding box center [1047, 496] width 41 height 9
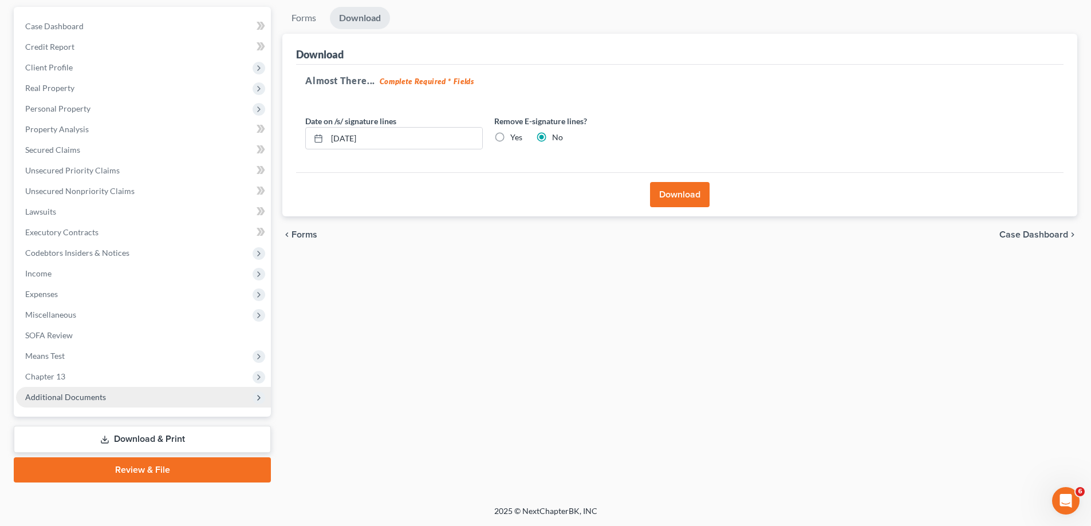
scroll to position [103, 0]
drag, startPoint x: 683, startPoint y: 192, endPoint x: 674, endPoint y: 188, distance: 9.3
click at [683, 191] on button "Download" at bounding box center [680, 194] width 60 height 25
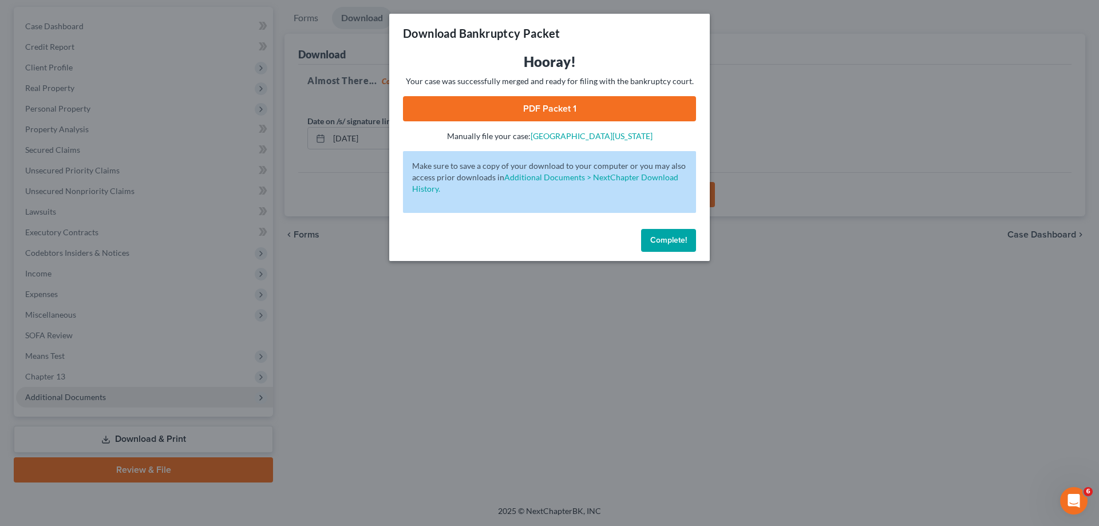
click at [545, 103] on link "PDF Packet 1" at bounding box center [549, 108] width 293 height 25
drag, startPoint x: 673, startPoint y: 242, endPoint x: 425, endPoint y: 262, distance: 248.2
click at [672, 242] on span "Complete!" at bounding box center [668, 240] width 37 height 10
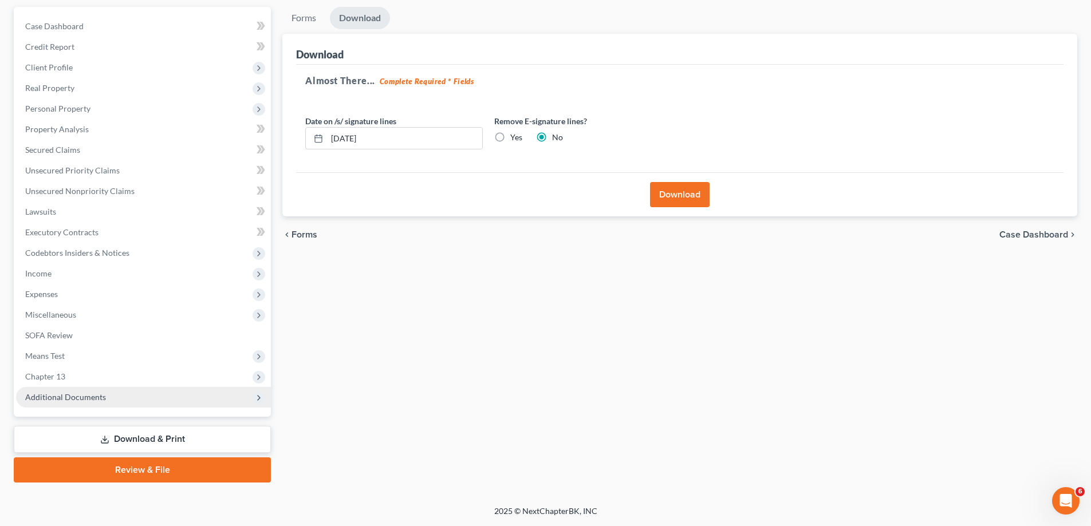
drag, startPoint x: 542, startPoint y: 297, endPoint x: 415, endPoint y: 183, distance: 170.3
click at [535, 289] on div "Forms Download Forms Forms to Download Select which forms you would like to dow…" at bounding box center [680, 245] width 806 height 476
click at [1039, 233] on span "Case Dashboard" at bounding box center [1033, 234] width 69 height 9
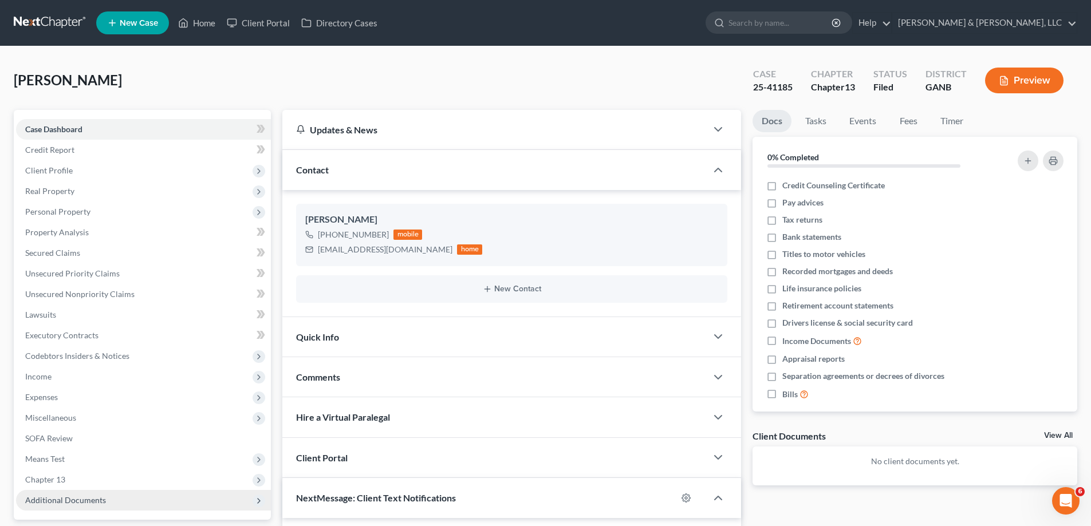
scroll to position [70, 0]
click at [200, 21] on link "Home" at bounding box center [196, 23] width 49 height 21
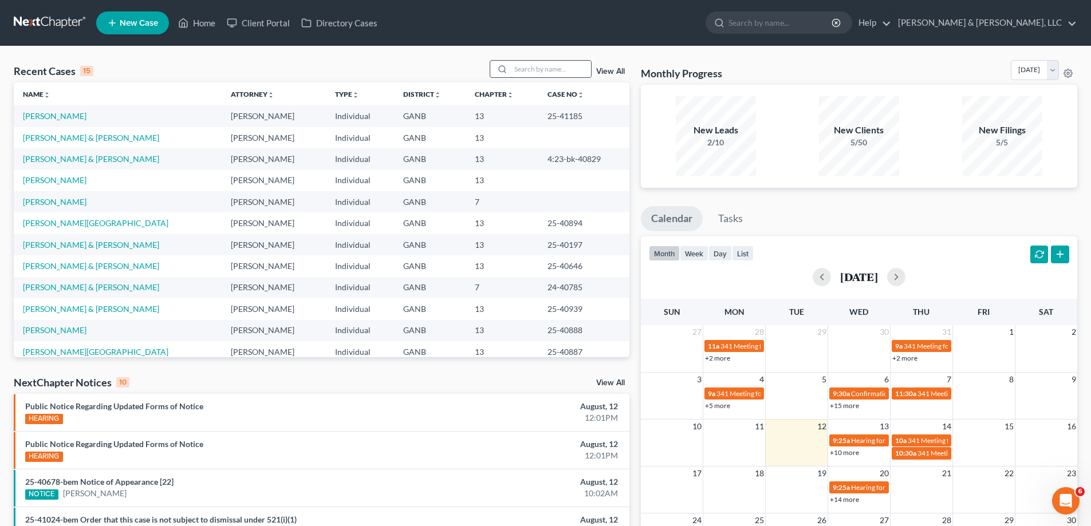
click at [517, 66] on input "search" at bounding box center [551, 69] width 80 height 17
type input "[PERSON_NAME]"
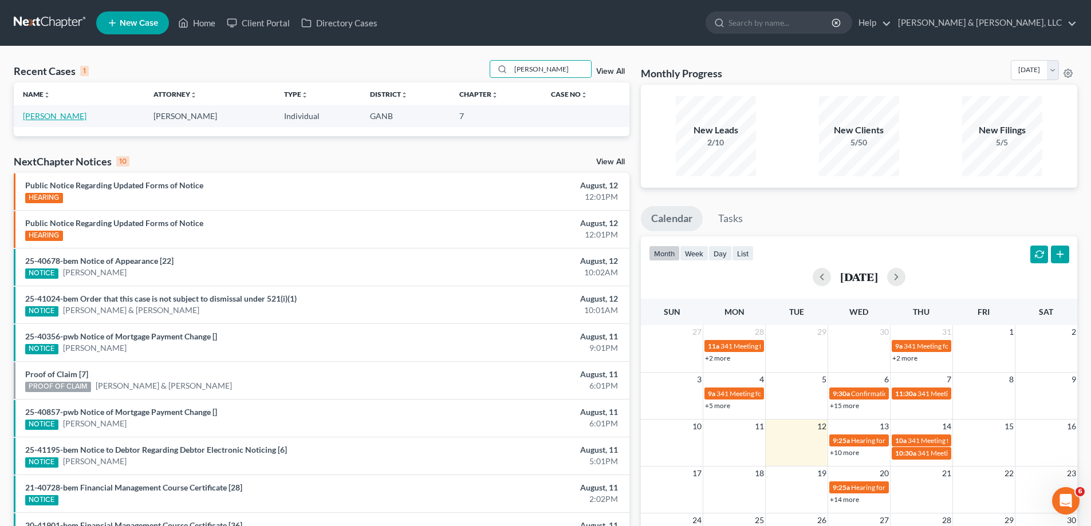
click at [45, 119] on link "[PERSON_NAME]" at bounding box center [55, 116] width 64 height 10
click at [45, 118] on link "[PERSON_NAME]" at bounding box center [55, 116] width 64 height 10
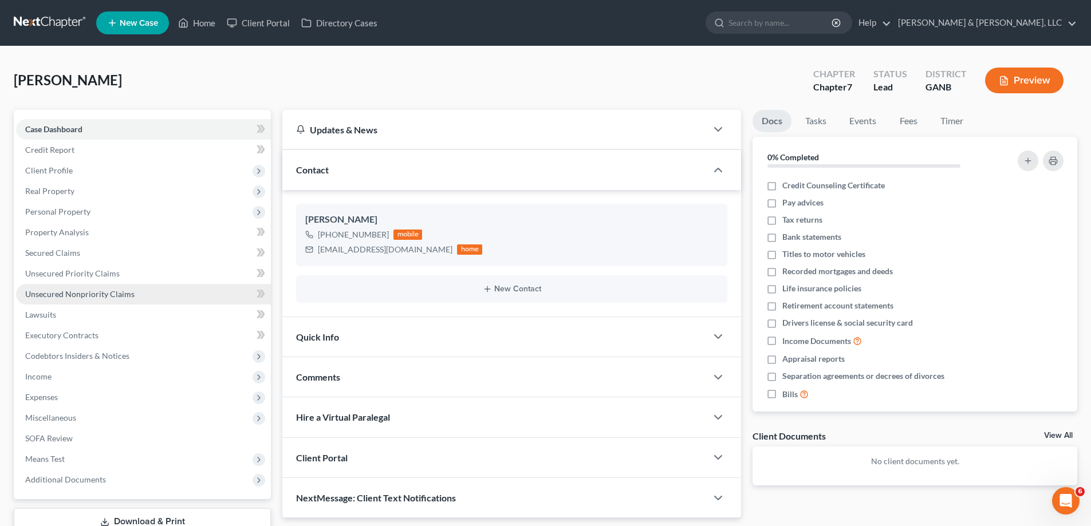
click at [65, 295] on span "Unsecured Nonpriority Claims" at bounding box center [79, 294] width 109 height 10
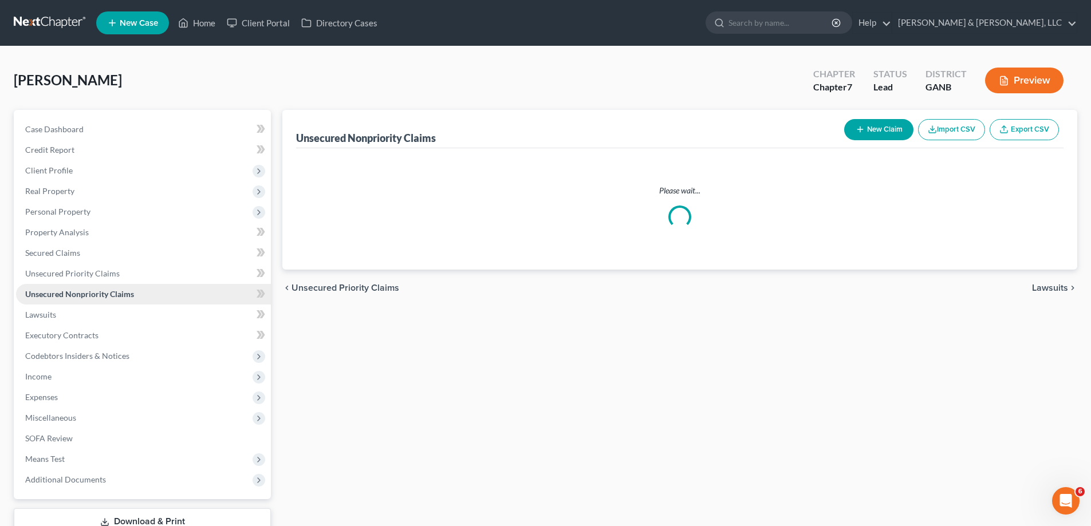
click at [65, 295] on span "Unsecured Nonpriority Claims" at bounding box center [79, 294] width 109 height 10
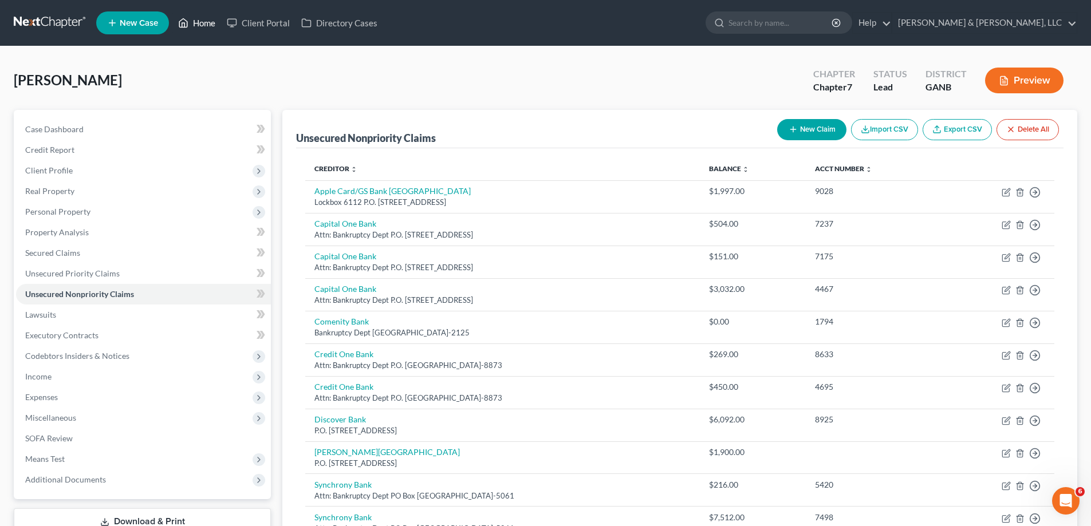
click at [197, 21] on link "Home" at bounding box center [196, 23] width 49 height 21
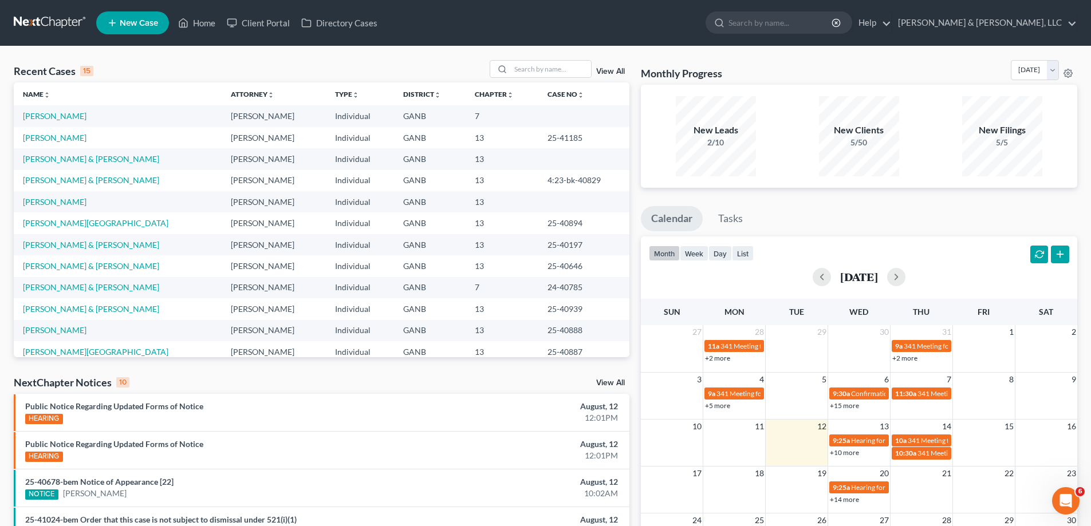
click at [330, 476] on li "25-40678-bem Notice of Appearance [22] NOTICE [PERSON_NAME], 12 10:02AM" at bounding box center [322, 488] width 616 height 38
